Goal: Task Accomplishment & Management: Manage account settings

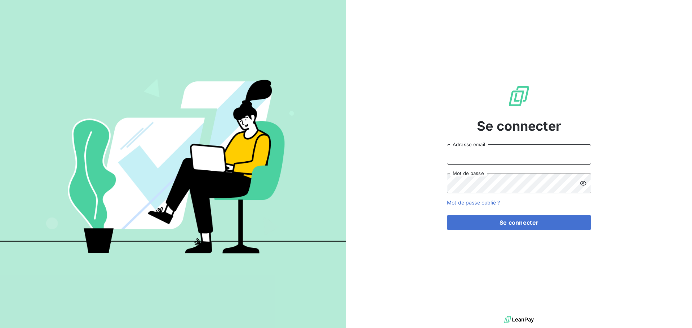
type input "[EMAIL_ADDRESS][DOMAIN_NAME]"
click at [500, 231] on div "Se connecter [EMAIL_ADDRESS][DOMAIN_NAME] Adresse email Mot de passe Mot de pas…" at bounding box center [519, 157] width 144 height 315
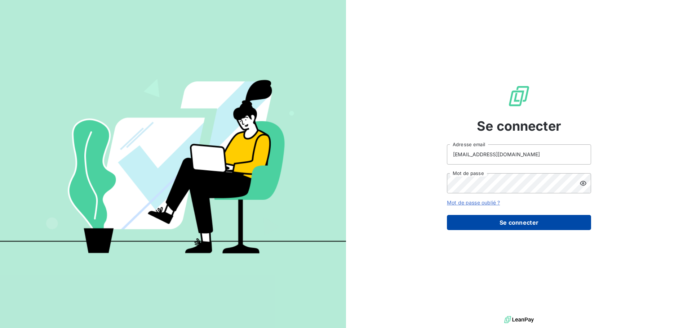
click at [504, 223] on button "Se connecter" at bounding box center [519, 222] width 144 height 15
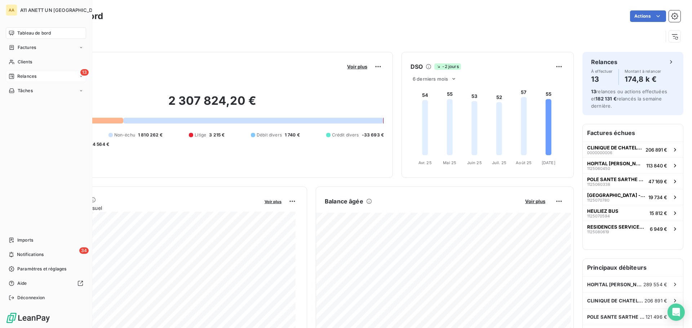
click at [22, 78] on span "Relances" at bounding box center [26, 76] width 19 height 6
click at [22, 75] on span "Relances" at bounding box center [26, 76] width 19 height 6
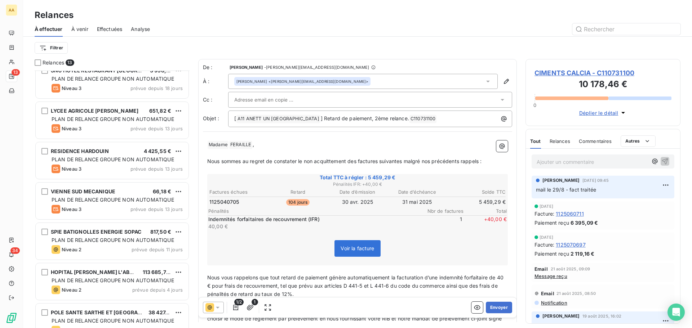
scroll to position [267, 0]
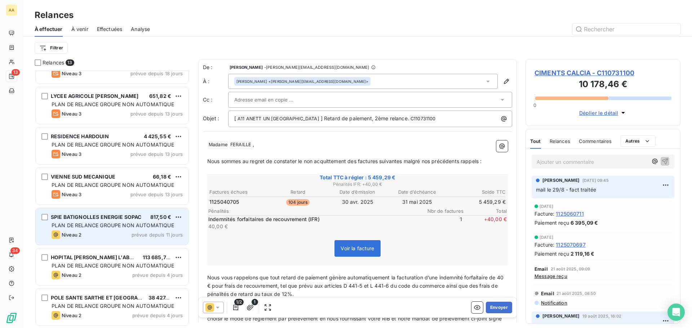
click at [108, 230] on div "SPIE BATIGNOLLES ENERGIE SOPAC 817,50 € PLAN DE RELANCE GROUPE NON AUTOMATIQUE …" at bounding box center [112, 226] width 153 height 37
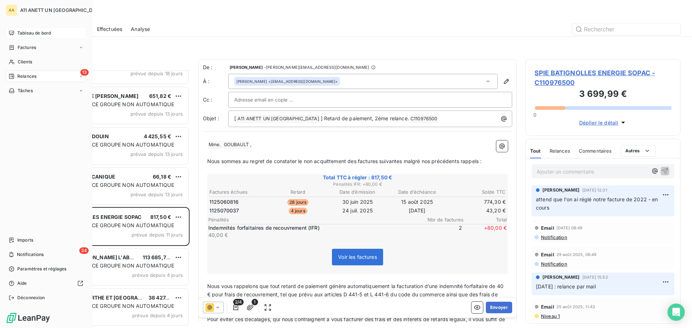
click at [24, 35] on span "Tableau de bord" at bounding box center [34, 33] width 34 height 6
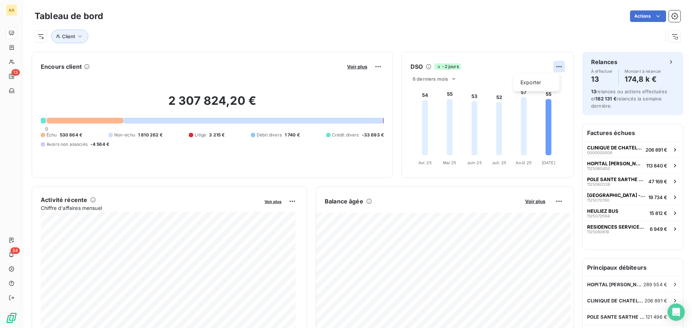
click at [556, 65] on html "AA 13 34 Tableau de bord Actions Client Encours client Voir plus 2 307 824,20 €…" at bounding box center [346, 164] width 692 height 328
click at [550, 65] on html "AA 13 34 Tableau de bord Actions Client Encours client Voir plus 2 307 824,20 €…" at bounding box center [346, 164] width 692 height 328
click at [553, 66] on html "AA 13 34 Tableau de bord Actions Client Encours client Voir plus 2 307 824,20 €…" at bounding box center [346, 164] width 692 height 328
click at [528, 85] on div "Exporter" at bounding box center [536, 83] width 40 height 12
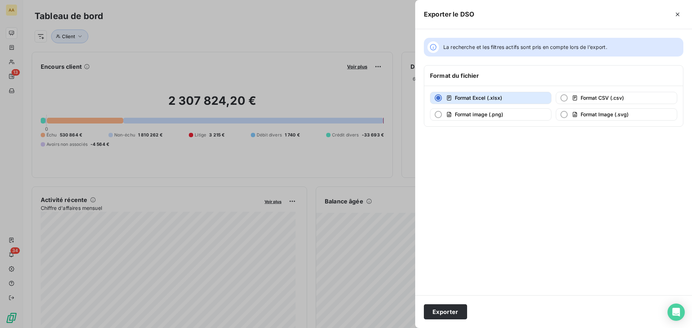
click at [326, 27] on div at bounding box center [346, 164] width 692 height 328
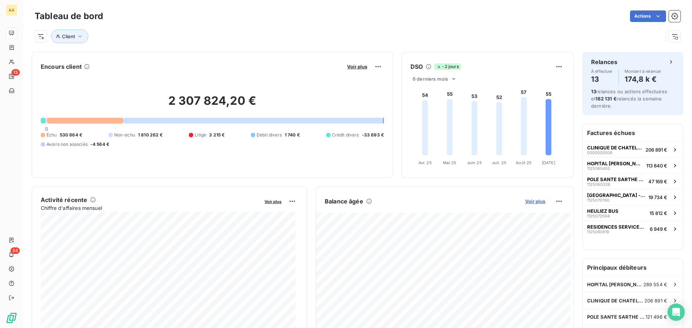
click at [527, 201] on span "Voir plus" at bounding box center [535, 202] width 20 height 6
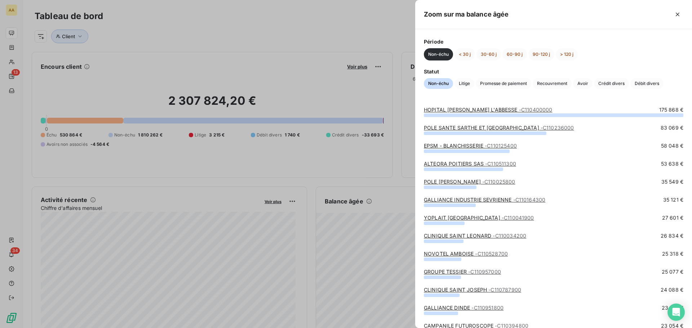
click at [335, 31] on div at bounding box center [346, 164] width 692 height 328
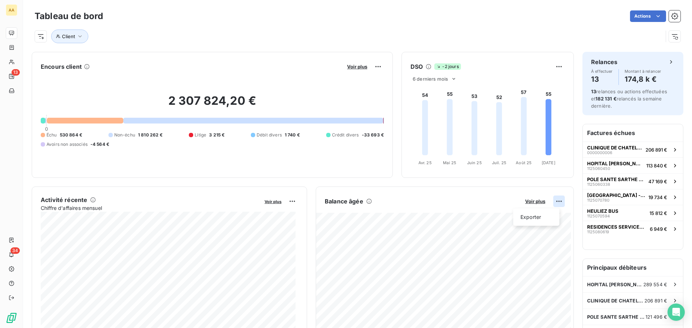
click at [553, 201] on html "AA 13 34 Tableau de bord Actions Client Encours client Voir plus 2 307 824,20 €…" at bounding box center [346, 164] width 692 height 328
click at [531, 217] on div "Exporter" at bounding box center [536, 218] width 40 height 12
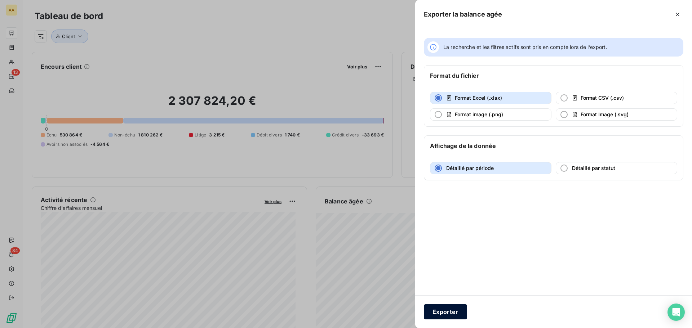
click at [441, 315] on button "Exporter" at bounding box center [445, 311] width 43 height 15
